Goal: Information Seeking & Learning: Learn about a topic

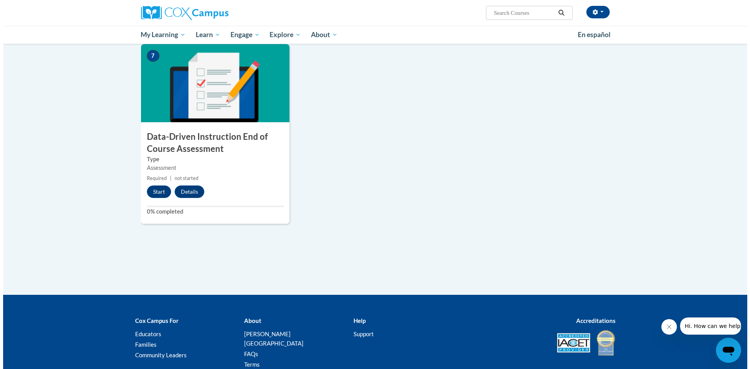
scroll to position [547, 0]
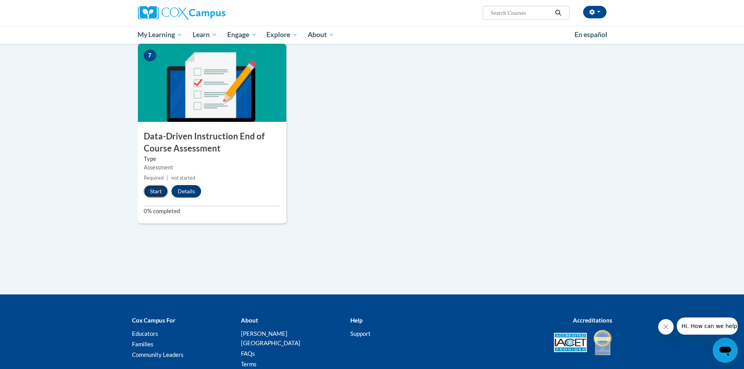
click at [152, 187] on button "Start" at bounding box center [156, 191] width 24 height 12
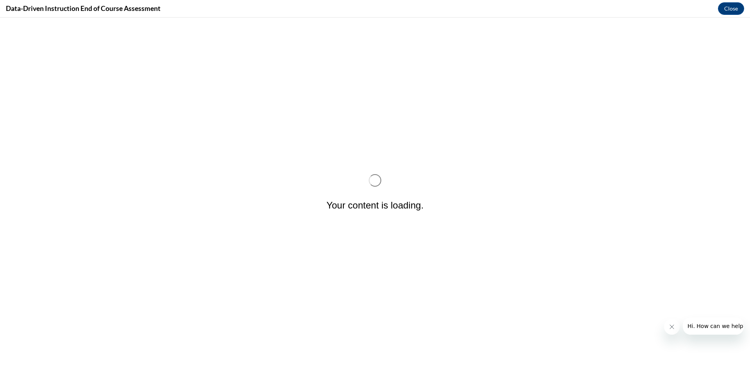
scroll to position [0, 0]
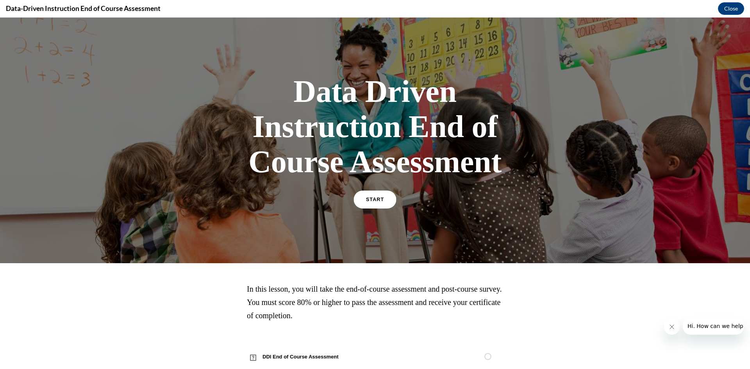
click at [381, 198] on link "START" at bounding box center [374, 200] width 43 height 18
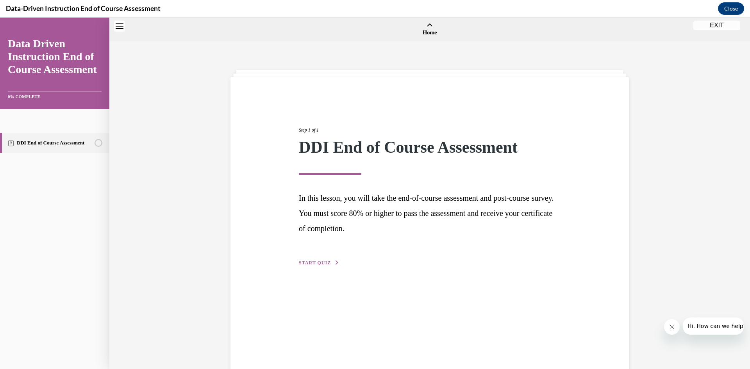
scroll to position [24, 0]
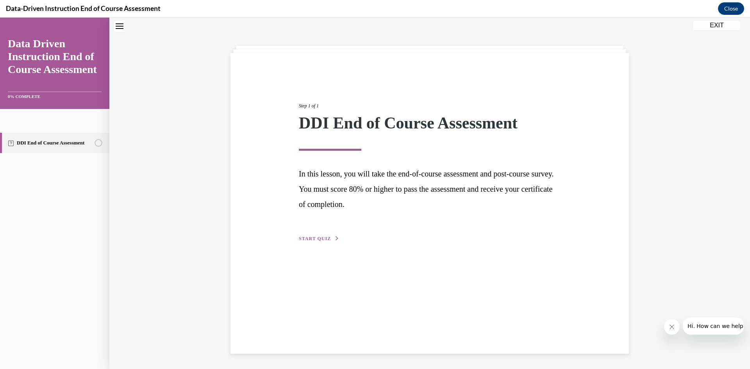
click at [311, 241] on span "START QUIZ" at bounding box center [315, 238] width 32 height 5
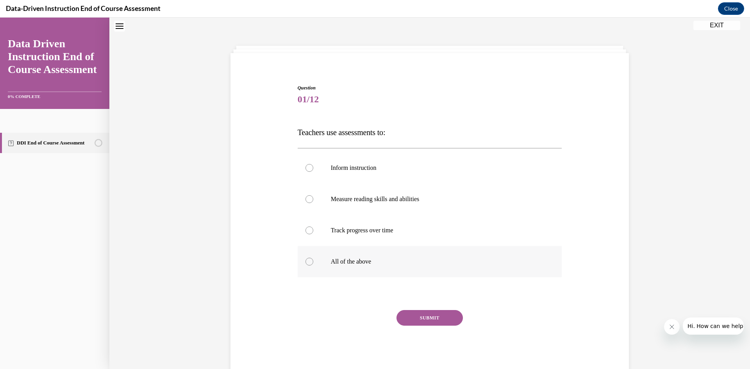
click at [306, 262] on div at bounding box center [309, 262] width 8 height 8
click at [306, 262] on input "All of the above" at bounding box center [309, 262] width 8 height 8
radio input "true"
click at [435, 314] on button "SUBMIT" at bounding box center [429, 318] width 66 height 16
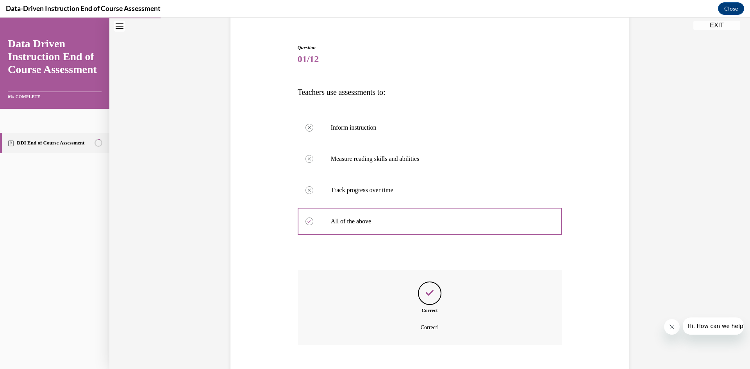
scroll to position [108, 0]
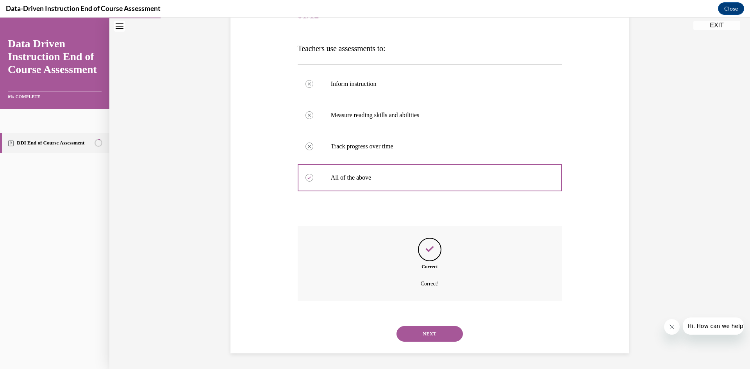
click at [432, 329] on button "NEXT" at bounding box center [429, 334] width 66 height 16
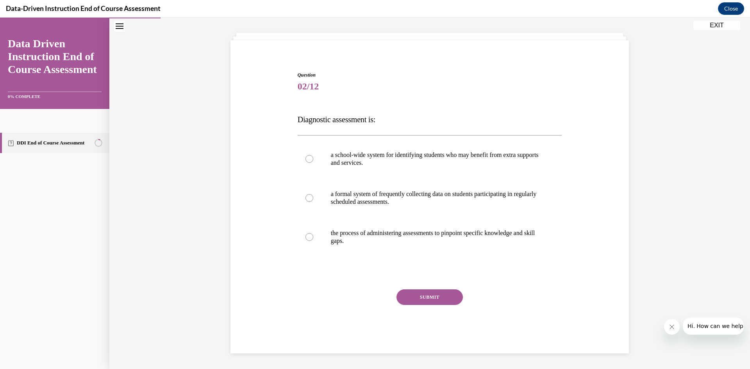
scroll to position [37, 0]
click at [307, 237] on div at bounding box center [309, 237] width 8 height 8
click at [307, 237] on input "the process of administering assessments to pinpoint specific knowledge and ski…" at bounding box center [309, 237] width 8 height 8
radio input "true"
click at [429, 292] on button "SUBMIT" at bounding box center [429, 297] width 66 height 16
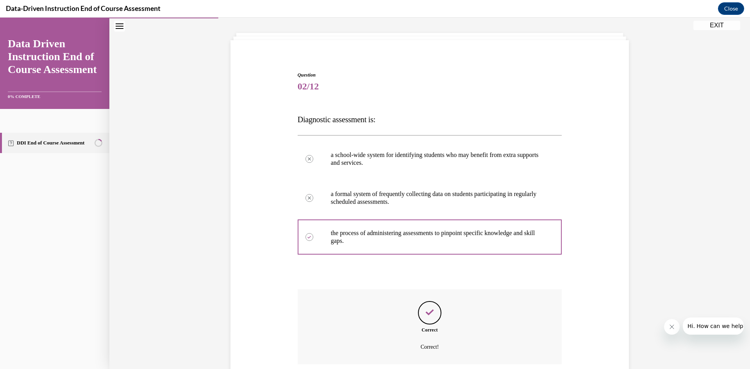
scroll to position [100, 0]
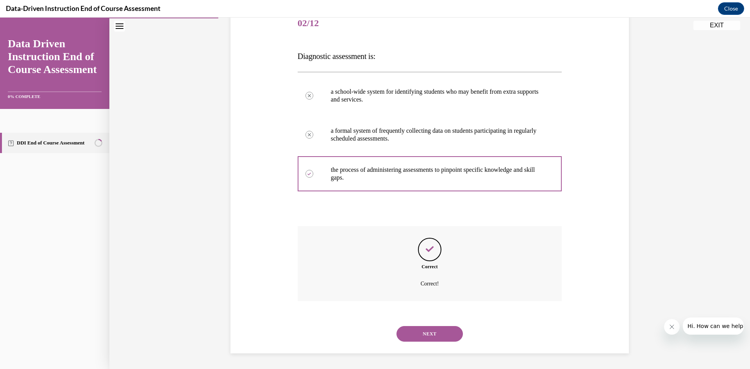
click at [428, 334] on button "NEXT" at bounding box center [429, 334] width 66 height 16
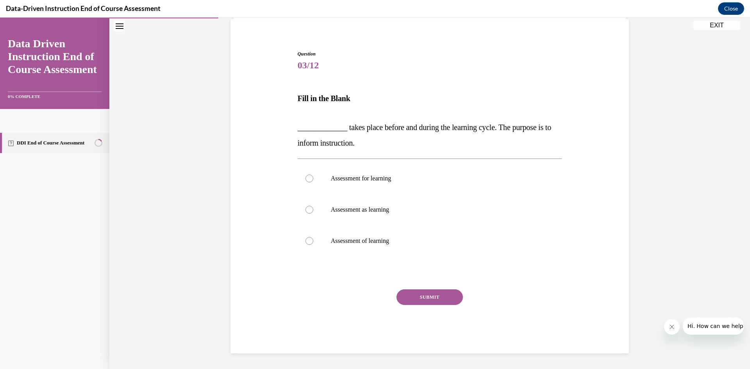
scroll to position [58, 0]
click at [305, 178] on div at bounding box center [309, 179] width 8 height 8
click at [305, 178] on input "Assessment for learning" at bounding box center [309, 179] width 8 height 8
radio input "true"
click at [438, 300] on button "SUBMIT" at bounding box center [429, 297] width 66 height 16
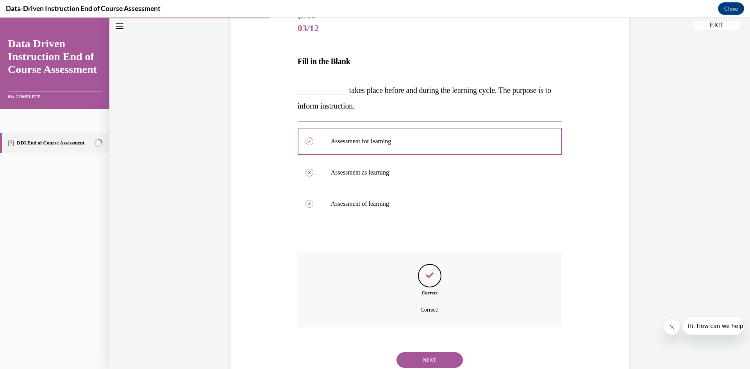
scroll to position [121, 0]
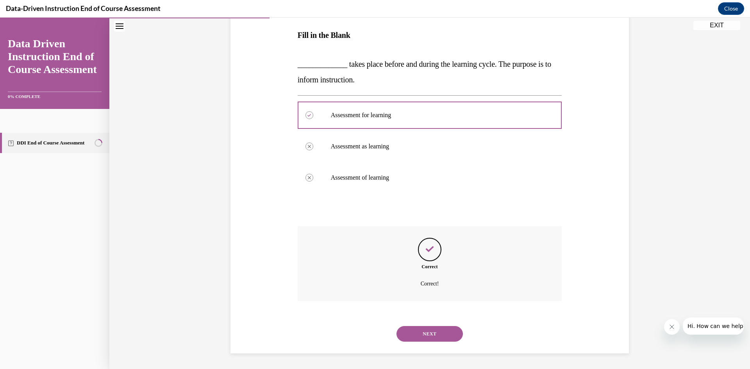
click at [428, 330] on button "NEXT" at bounding box center [429, 334] width 66 height 16
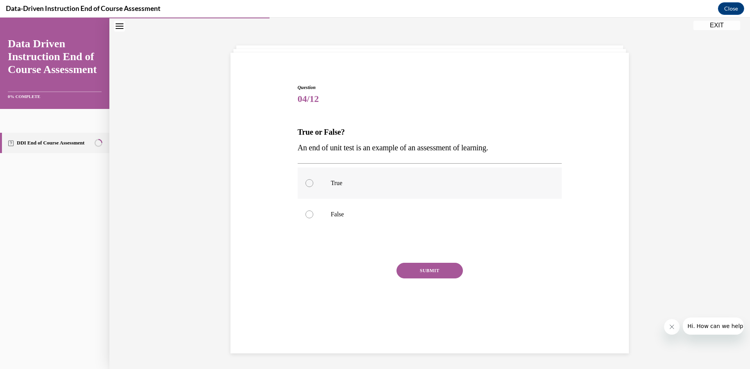
click at [302, 186] on label "True" at bounding box center [430, 183] width 264 height 31
click at [305, 186] on input "True" at bounding box center [309, 183] width 8 height 8
radio input "true"
click at [436, 277] on button "SUBMIT" at bounding box center [429, 271] width 66 height 16
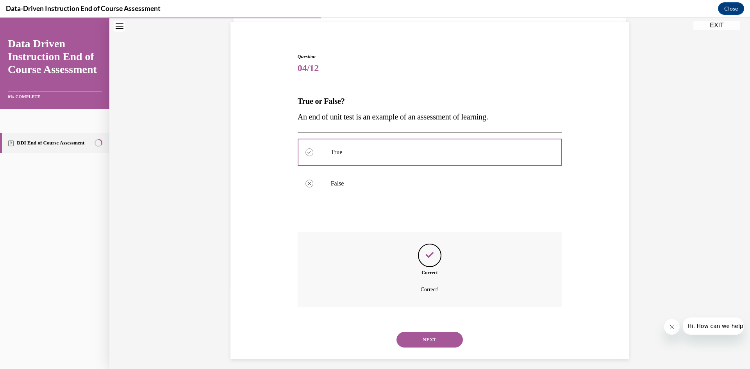
scroll to position [61, 0]
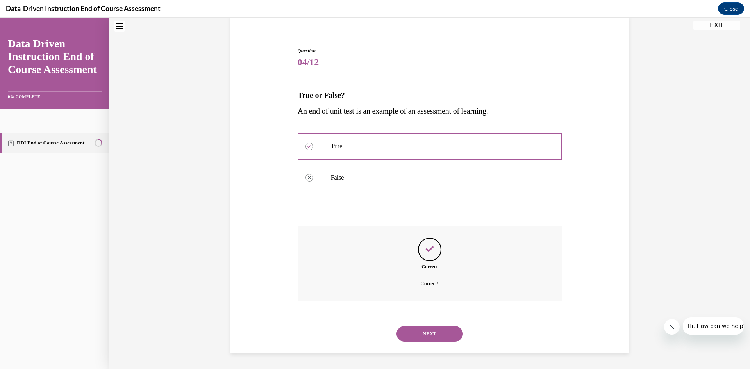
click at [433, 339] on button "NEXT" at bounding box center [429, 334] width 66 height 16
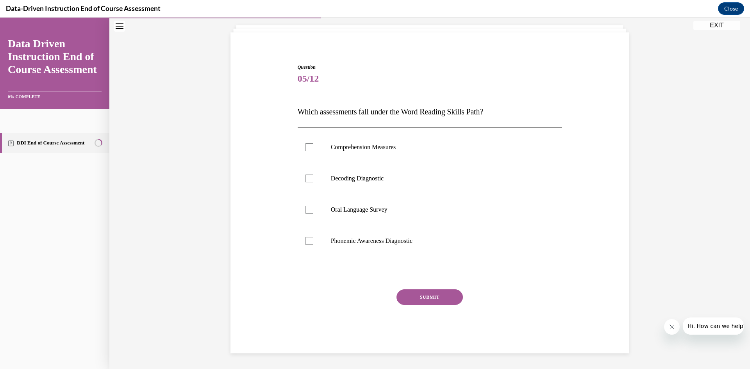
scroll to position [25, 0]
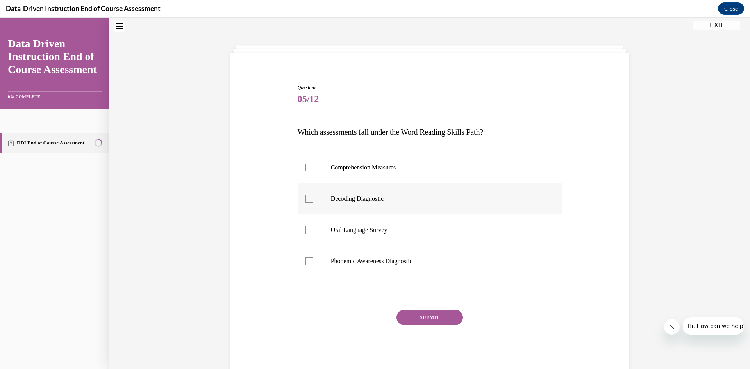
click at [307, 199] on div at bounding box center [309, 199] width 8 height 8
click at [307, 199] on input "Decoding Diagnostic" at bounding box center [309, 199] width 8 height 8
checkbox input "true"
click at [307, 259] on div at bounding box center [309, 261] width 8 height 8
click at [307, 259] on input "Phonemic Awareness Diagnostic" at bounding box center [309, 261] width 8 height 8
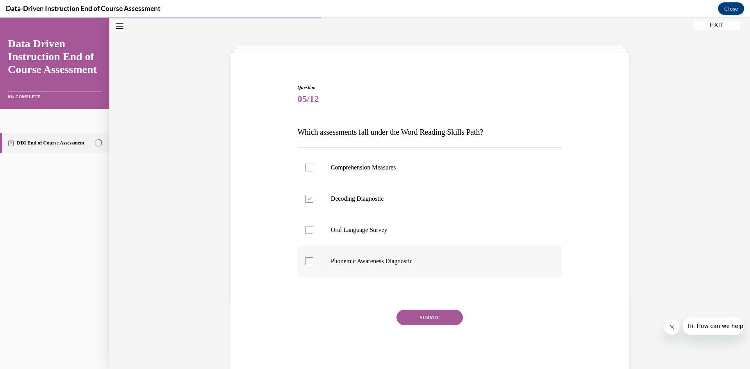
checkbox input "true"
click at [441, 314] on button "SUBMIT" at bounding box center [429, 318] width 66 height 16
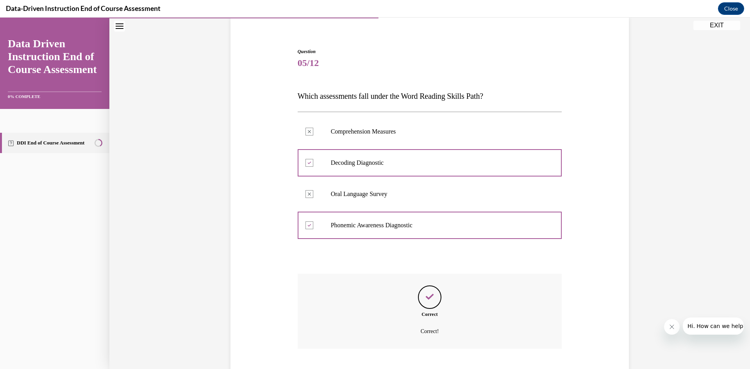
scroll to position [108, 0]
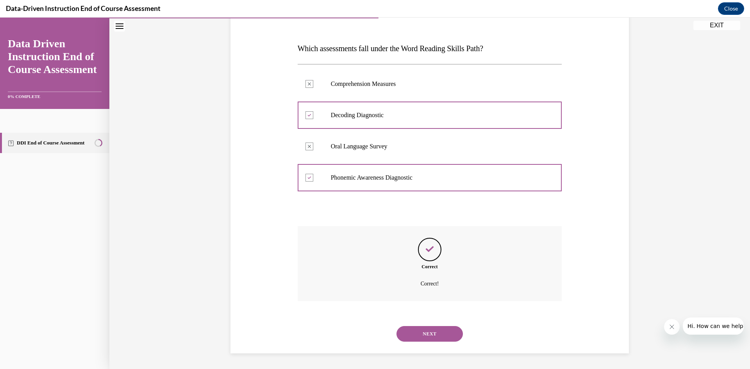
click at [425, 336] on button "NEXT" at bounding box center [429, 334] width 66 height 16
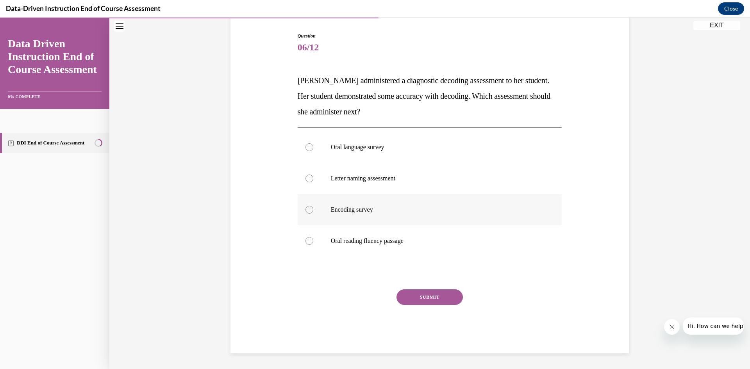
click at [305, 205] on label "Encoding survey" at bounding box center [430, 209] width 264 height 31
click at [305, 206] on input "Encoding survey" at bounding box center [309, 210] width 8 height 8
radio input "true"
click at [431, 298] on button "SUBMIT" at bounding box center [429, 297] width 66 height 16
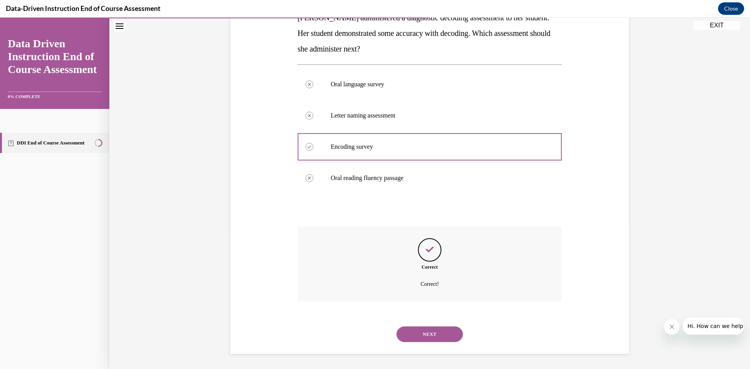
scroll to position [139, 0]
click at [424, 334] on button "NEXT" at bounding box center [429, 334] width 66 height 16
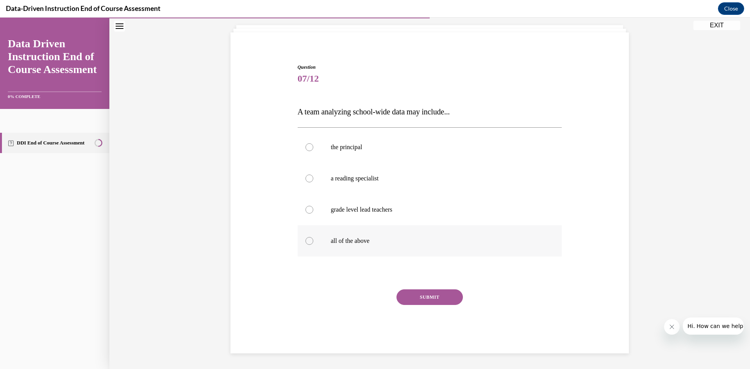
click at [306, 243] on div at bounding box center [309, 241] width 8 height 8
click at [306, 243] on input "all of the above" at bounding box center [309, 241] width 8 height 8
radio input "true"
click at [434, 299] on button "SUBMIT" at bounding box center [429, 297] width 66 height 16
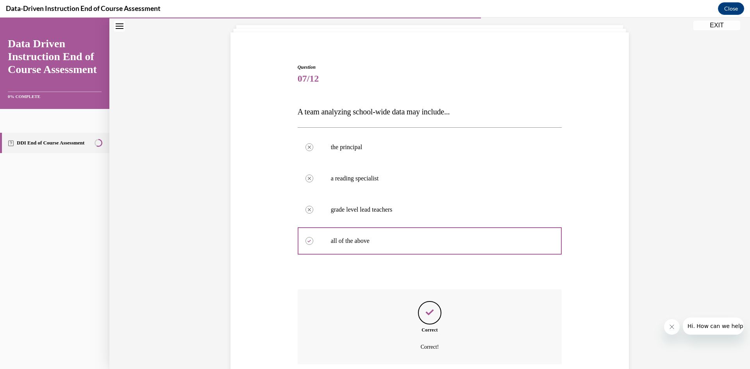
scroll to position [108, 0]
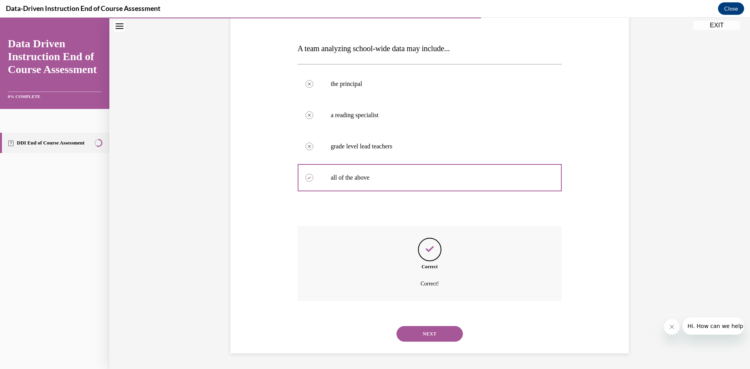
click at [427, 332] on button "NEXT" at bounding box center [429, 334] width 66 height 16
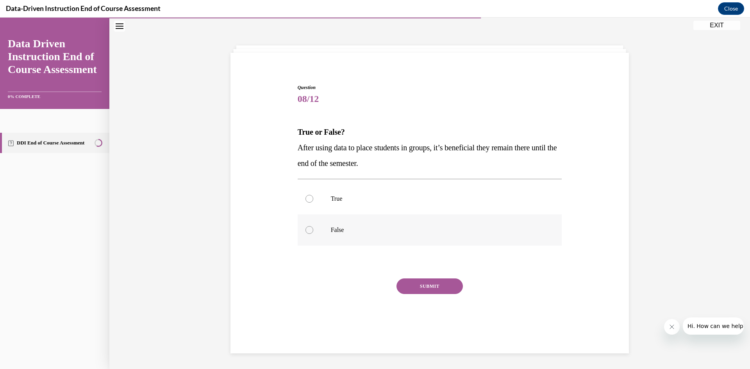
click at [305, 230] on div at bounding box center [309, 230] width 8 height 8
click at [305, 230] on input "False" at bounding box center [309, 230] width 8 height 8
radio input "true"
click at [423, 286] on button "SUBMIT" at bounding box center [429, 286] width 66 height 16
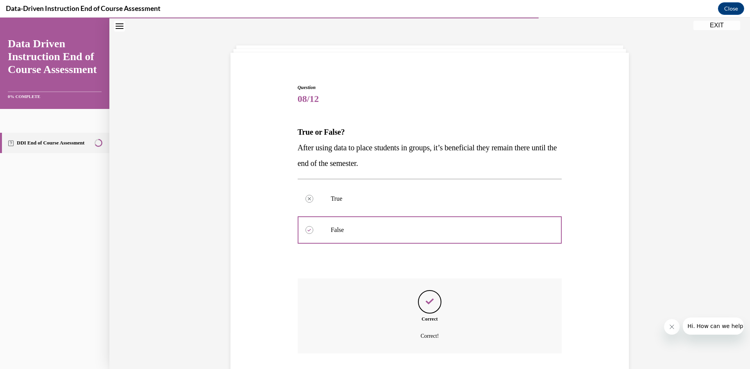
scroll to position [77, 0]
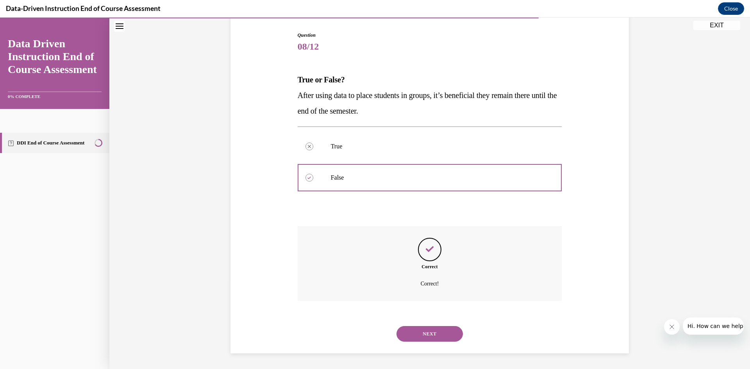
click at [423, 330] on button "NEXT" at bounding box center [429, 334] width 66 height 16
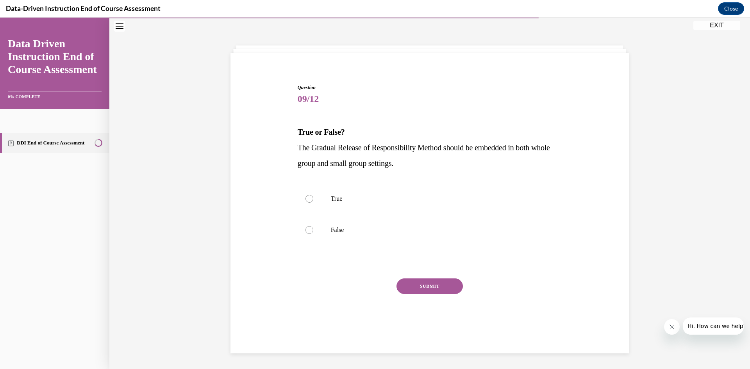
scroll to position [25, 0]
click at [305, 200] on div at bounding box center [309, 199] width 8 height 8
click at [305, 200] on input "True" at bounding box center [309, 199] width 8 height 8
radio input "true"
click at [439, 282] on button "SUBMIT" at bounding box center [429, 286] width 66 height 16
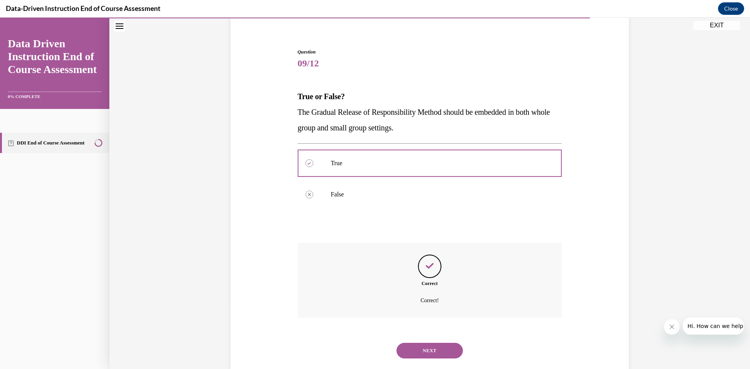
scroll to position [77, 0]
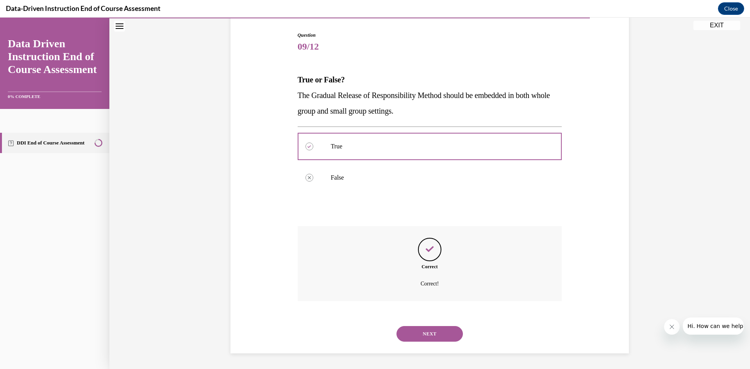
click at [426, 334] on button "NEXT" at bounding box center [429, 334] width 66 height 16
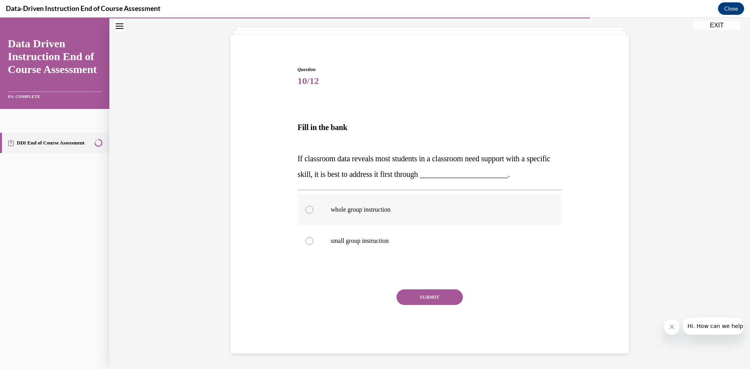
click at [305, 210] on div at bounding box center [309, 210] width 8 height 8
click at [305, 210] on input "whole group instruction" at bounding box center [309, 210] width 8 height 8
radio input "true"
click at [434, 296] on button "SUBMIT" at bounding box center [429, 297] width 66 height 16
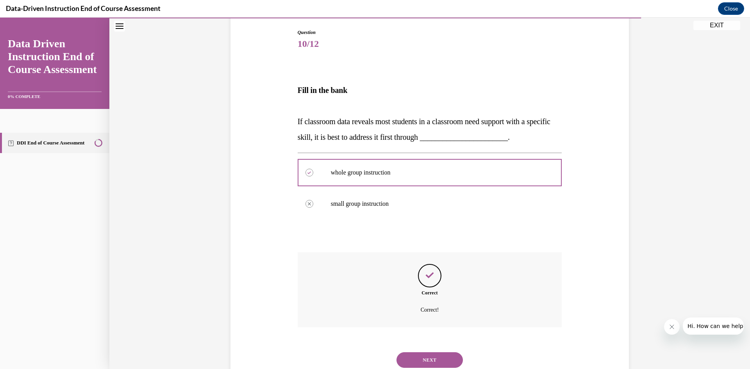
scroll to position [106, 0]
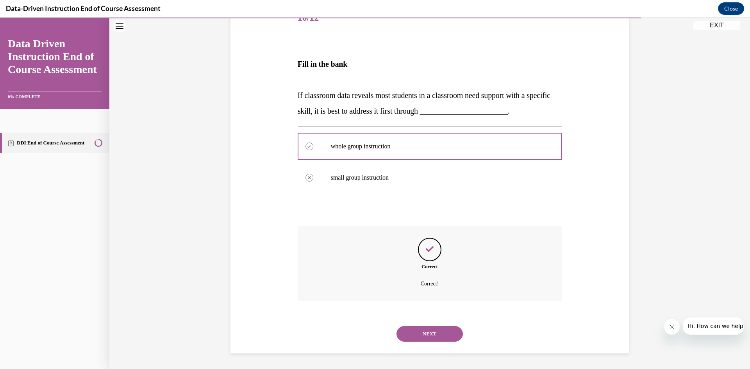
click at [421, 331] on button "NEXT" at bounding box center [429, 334] width 66 height 16
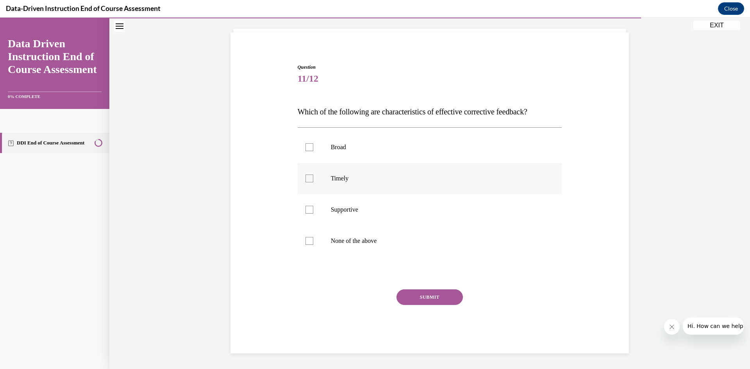
click at [305, 179] on div at bounding box center [309, 179] width 8 height 8
click at [305, 179] on input "Timely" at bounding box center [309, 179] width 8 height 8
checkbox input "true"
click at [305, 208] on div at bounding box center [309, 210] width 8 height 8
click at [305, 208] on input "Supportive" at bounding box center [309, 210] width 8 height 8
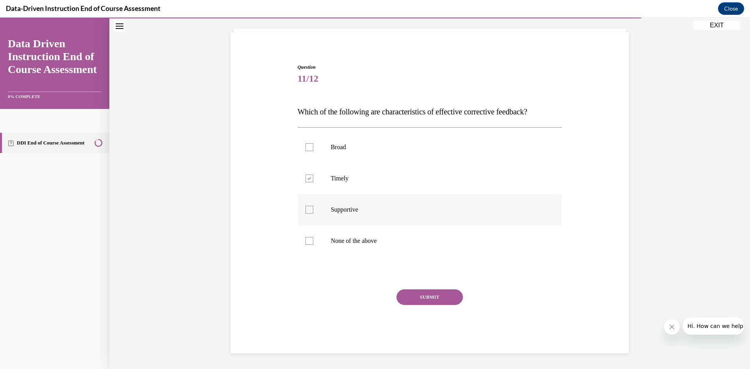
checkbox input "true"
click at [421, 296] on button "SUBMIT" at bounding box center [429, 297] width 66 height 16
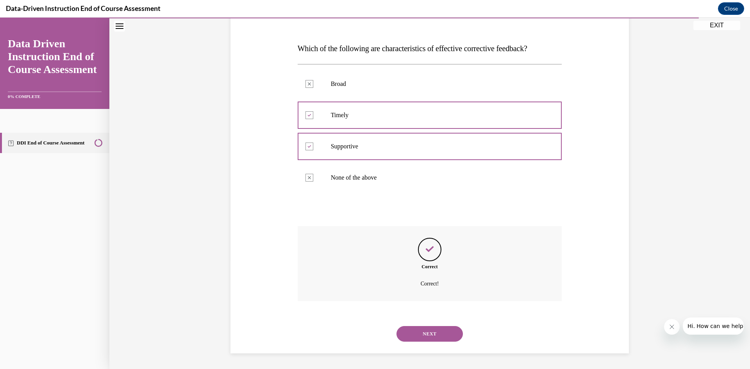
scroll to position [108, 0]
click at [428, 335] on button "NEXT" at bounding box center [429, 334] width 66 height 16
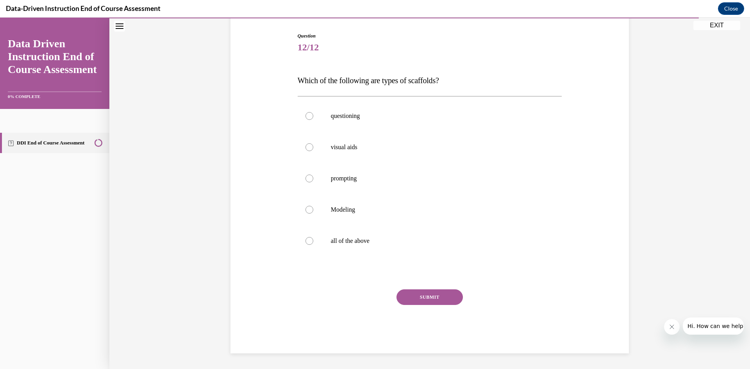
scroll to position [76, 0]
click at [305, 241] on div at bounding box center [309, 241] width 8 height 8
click at [305, 241] on input "all of the above" at bounding box center [309, 241] width 8 height 8
radio input "true"
click at [428, 297] on button "SUBMIT" at bounding box center [429, 297] width 66 height 16
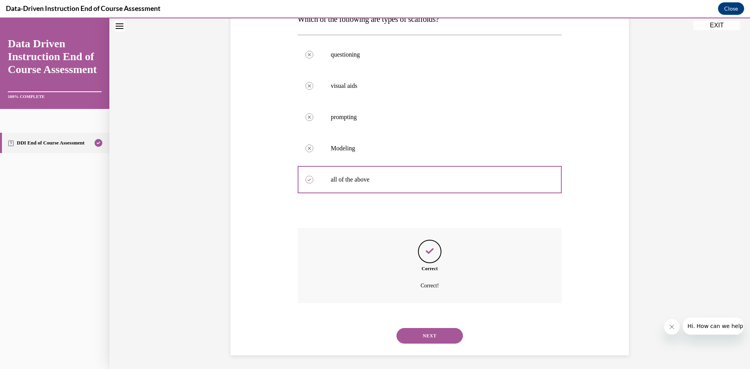
scroll to position [139, 0]
click at [432, 334] on button "NEXT" at bounding box center [429, 334] width 66 height 16
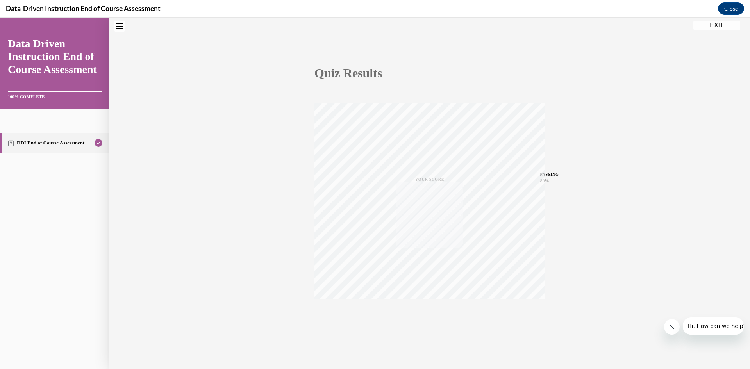
scroll to position [49, 0]
click at [714, 23] on button "EXIT" at bounding box center [716, 25] width 47 height 9
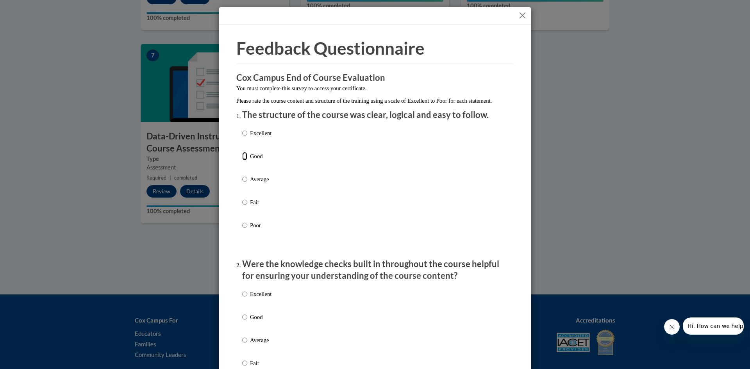
click at [242, 161] on input "Good" at bounding box center [244, 156] width 5 height 9
radio input "true"
click at [242, 321] on input "Good" at bounding box center [244, 317] width 5 height 9
radio input "true"
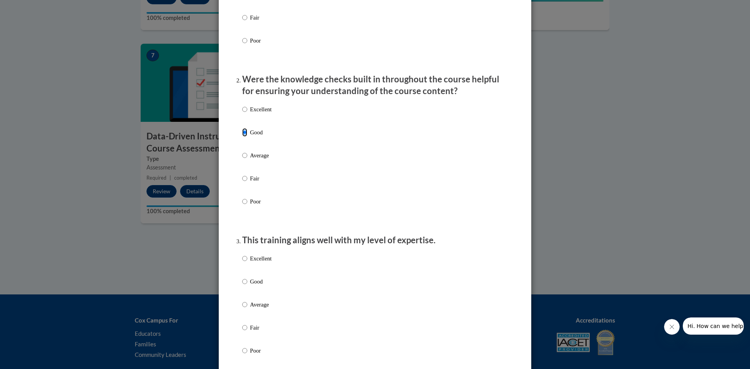
scroll to position [195, 0]
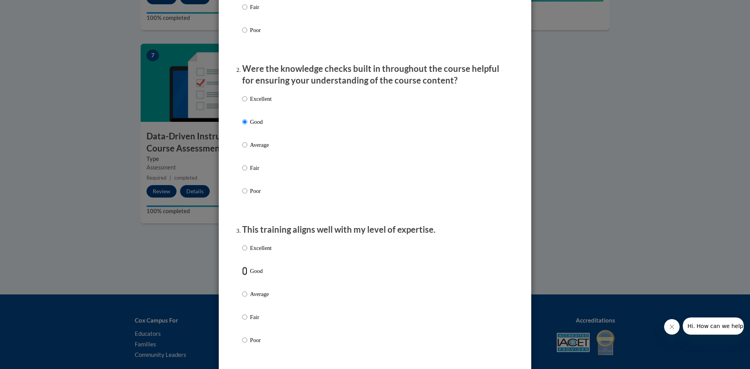
click at [242, 275] on input "Good" at bounding box center [244, 271] width 5 height 9
radio input "true"
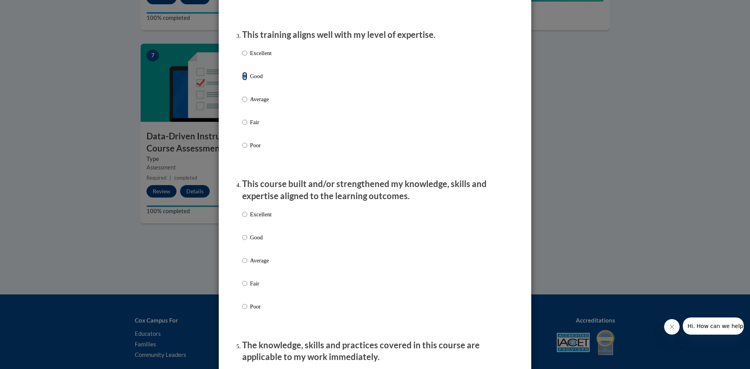
scroll to position [391, 0]
click at [242, 241] on input "Good" at bounding box center [244, 237] width 5 height 9
radio input "true"
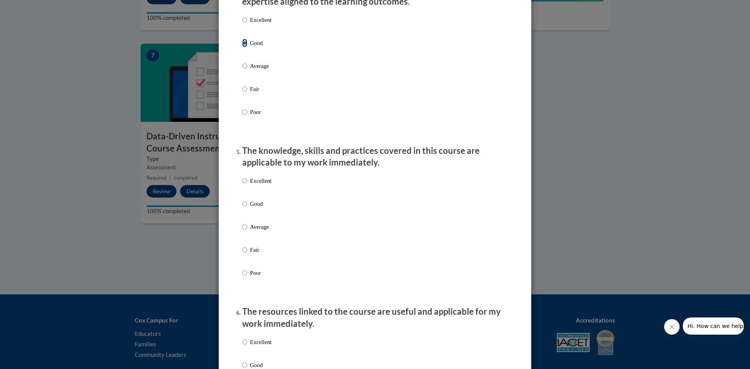
scroll to position [586, 0]
click at [243, 207] on input "Good" at bounding box center [244, 202] width 5 height 9
radio input "true"
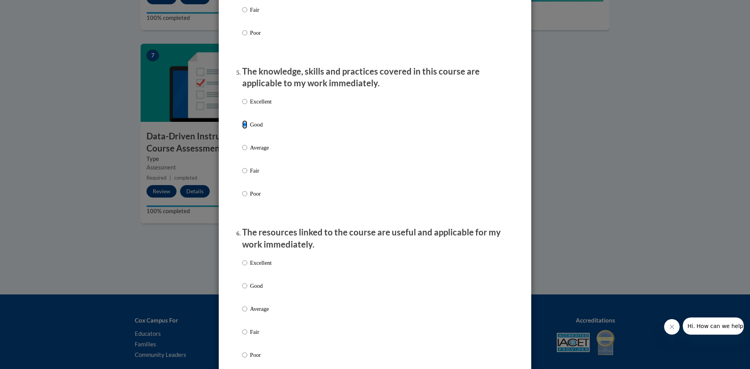
scroll to position [781, 0]
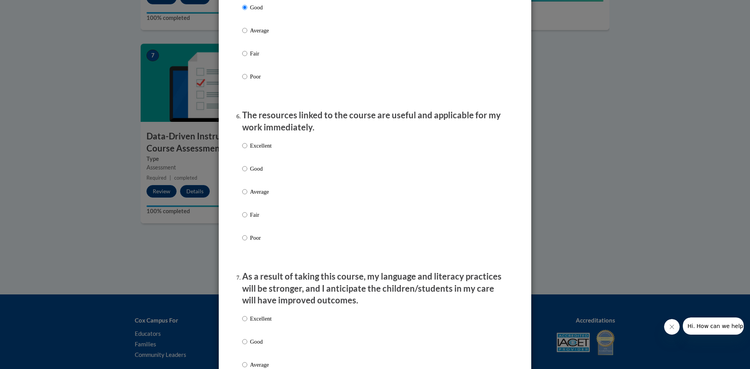
click at [244, 175] on label "Good" at bounding box center [256, 174] width 29 height 21
click at [244, 173] on input "Good" at bounding box center [244, 168] width 5 height 9
radio input "true"
click at [242, 346] on input "Good" at bounding box center [244, 341] width 5 height 9
radio input "true"
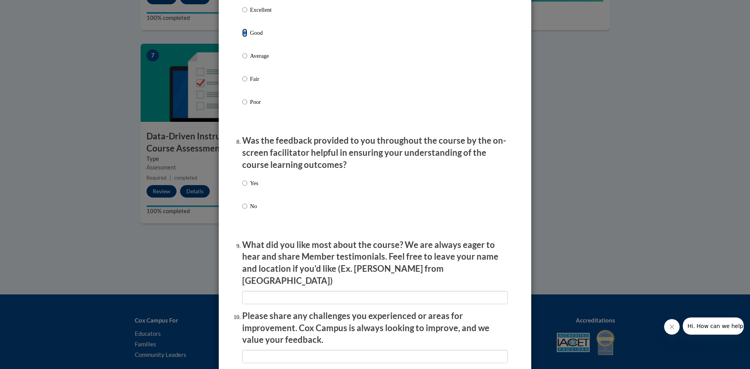
scroll to position [1211, 0]
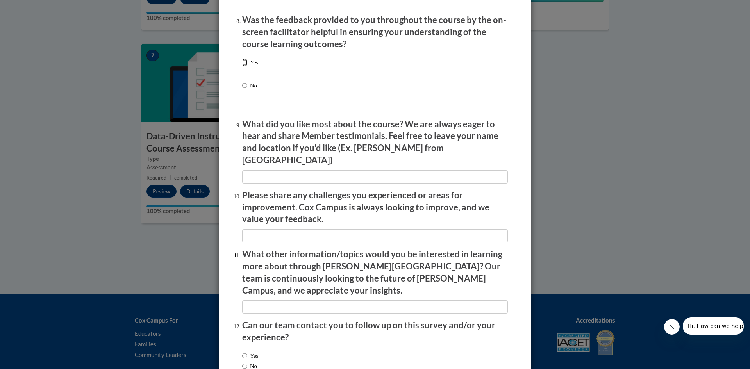
click at [244, 67] on input "Yes" at bounding box center [244, 62] width 5 height 9
radio input "true"
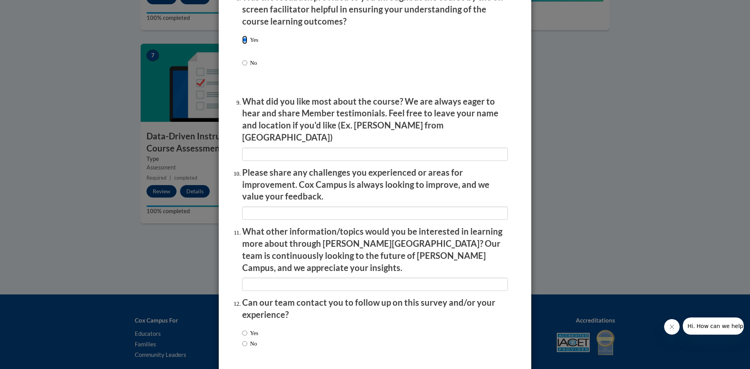
scroll to position [1254, 0]
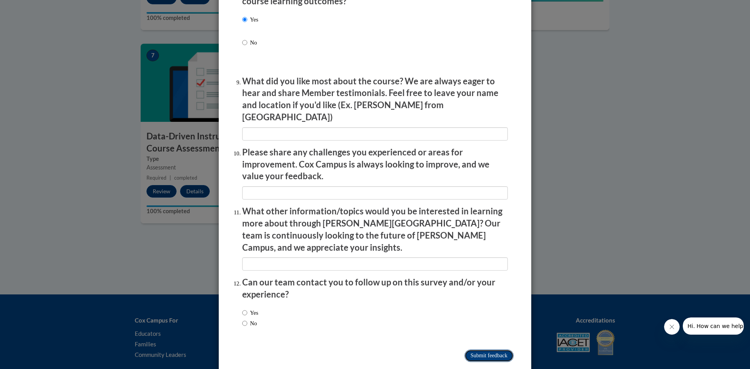
click at [488, 350] on input "Submit feedback" at bounding box center [488, 356] width 49 height 12
